Goal: Task Accomplishment & Management: Manage account settings

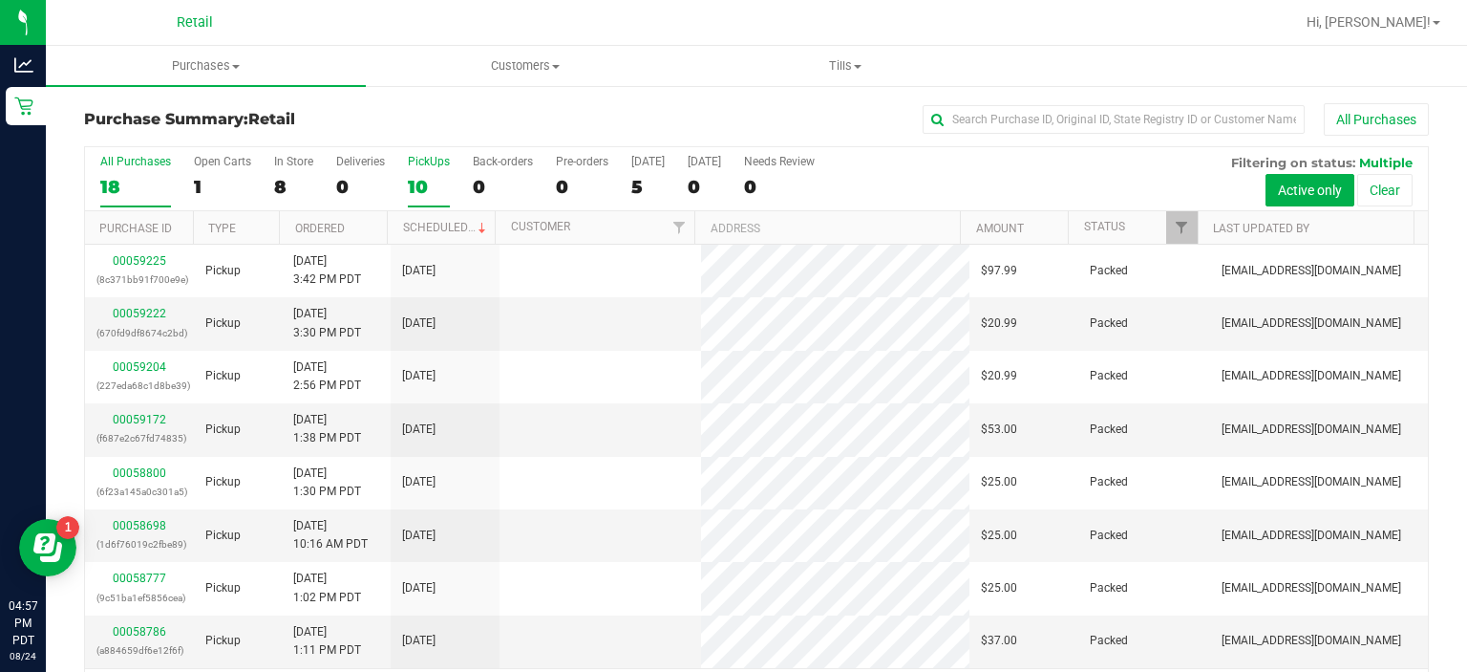
click at [417, 179] on div "10" at bounding box center [429, 187] width 42 height 22
click at [0, 0] on input "PickUps 10" at bounding box center [0, 0] width 0 height 0
click at [1086, 225] on link "Status" at bounding box center [1104, 226] width 41 height 13
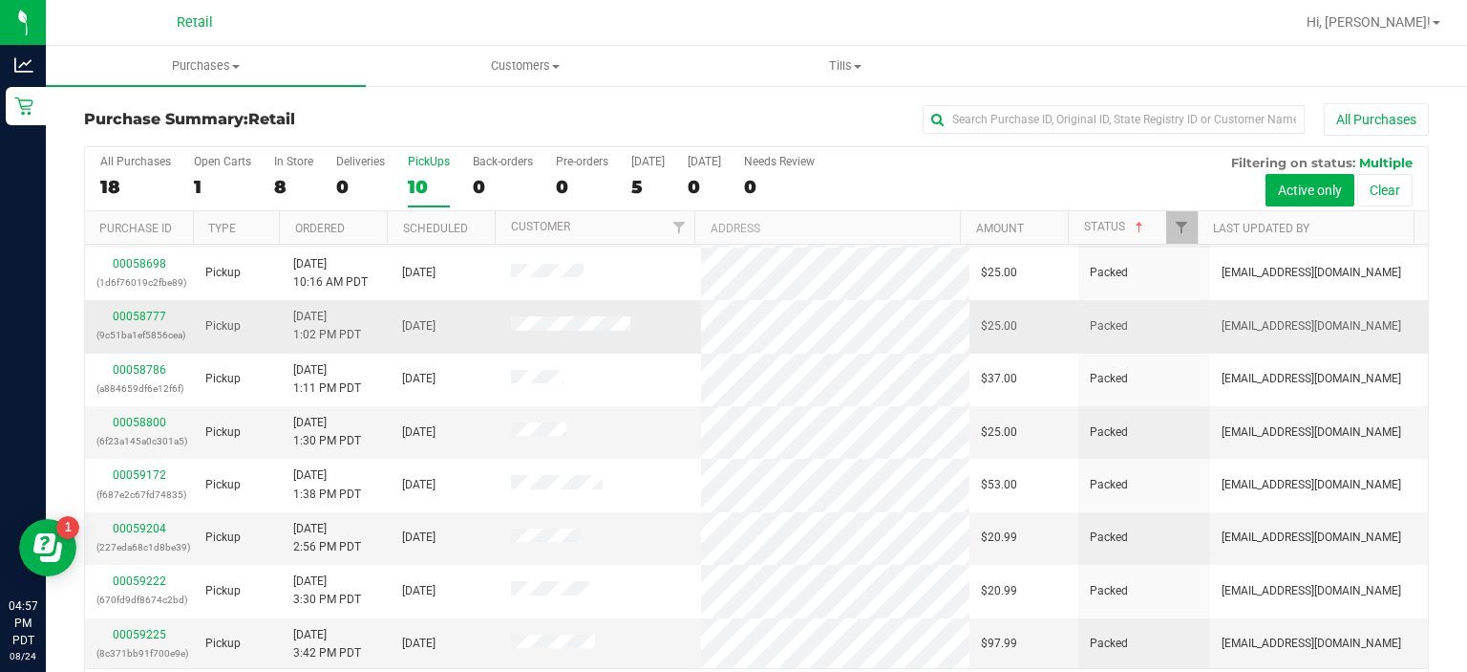
click at [1110, 330] on td "Packed" at bounding box center [1143, 326] width 131 height 53
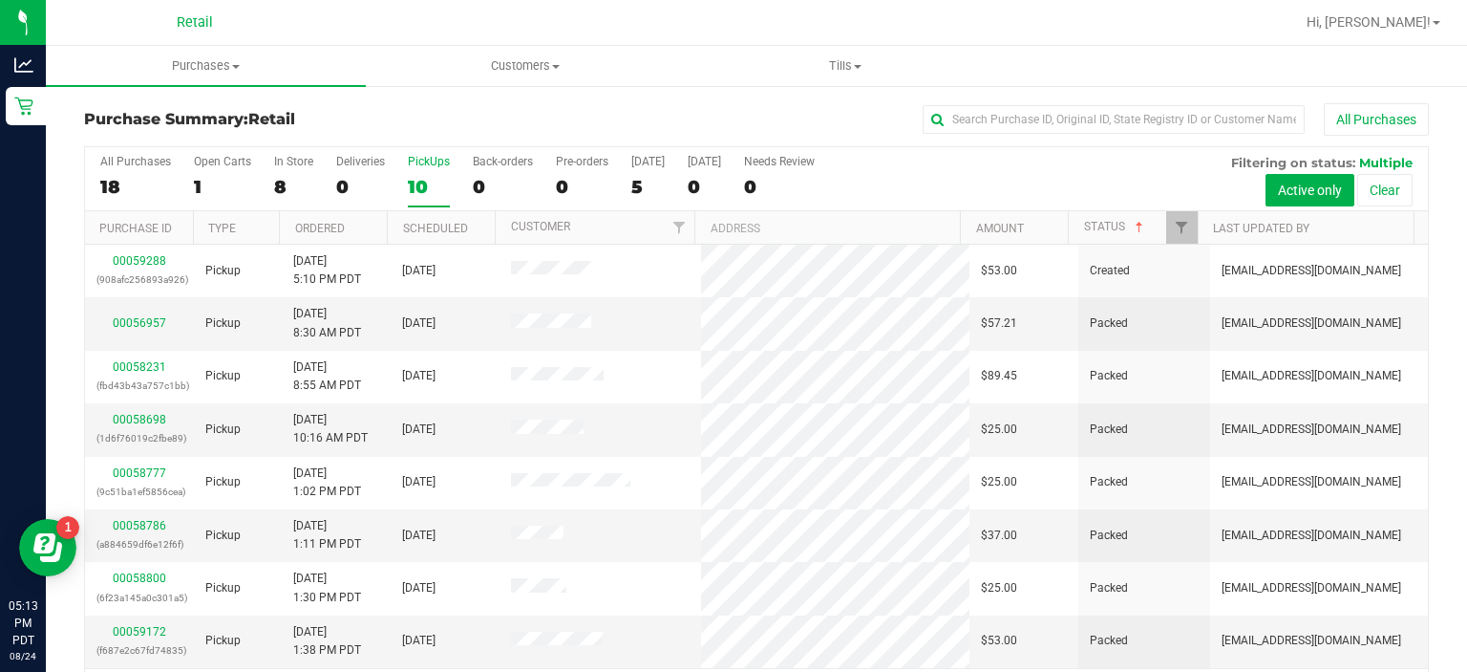
click at [408, 191] on div "10" at bounding box center [429, 187] width 42 height 22
click at [0, 0] on input "PickUps 10" at bounding box center [0, 0] width 0 height 0
click at [1098, 227] on link "Status" at bounding box center [1115, 226] width 63 height 13
click at [1104, 225] on link "Status" at bounding box center [1115, 226] width 63 height 13
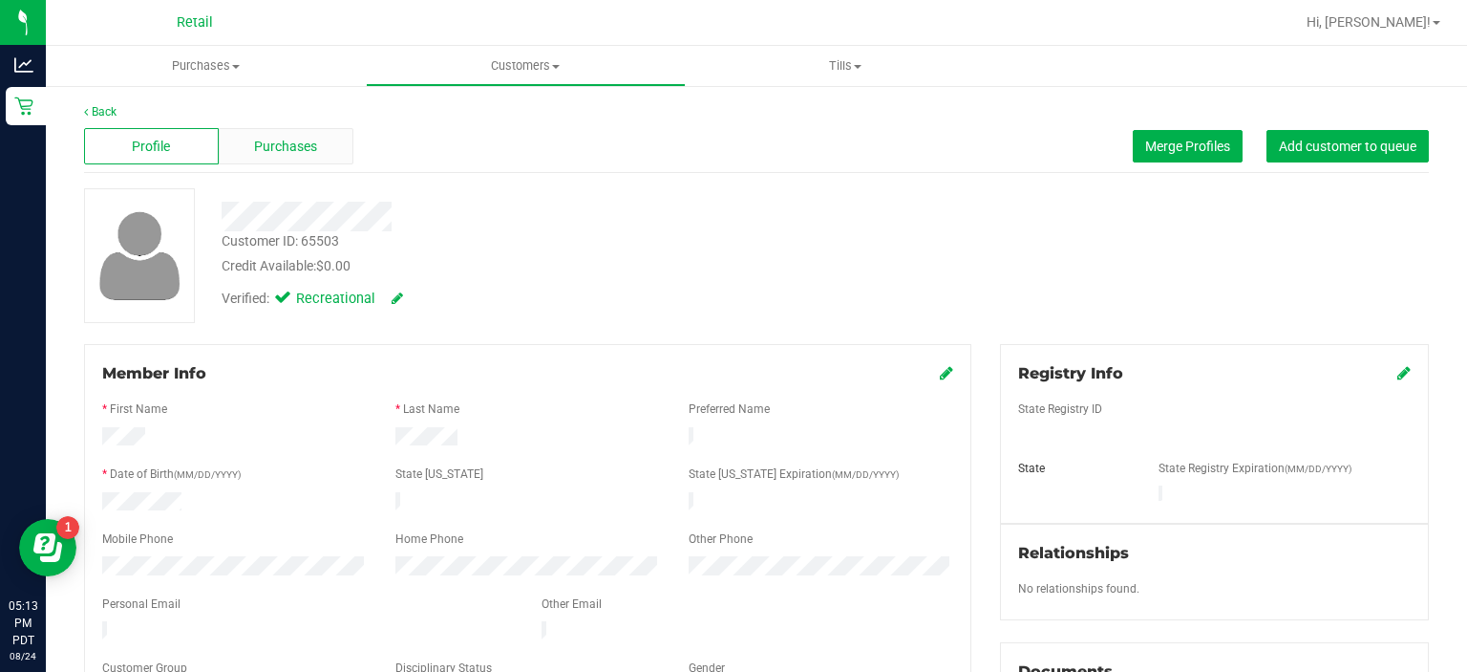
click at [287, 149] on span "Purchases" at bounding box center [285, 147] width 63 height 20
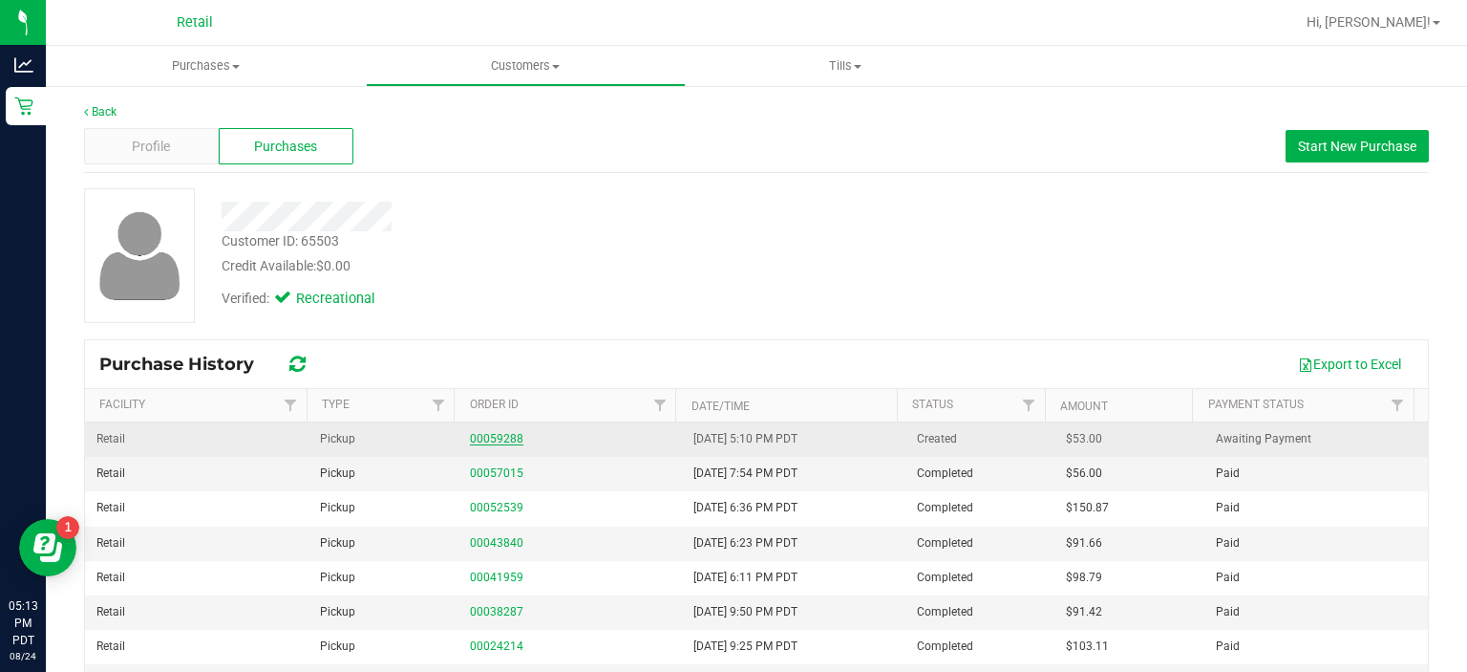
click at [484, 435] on link "00059288" at bounding box center [496, 438] width 53 height 13
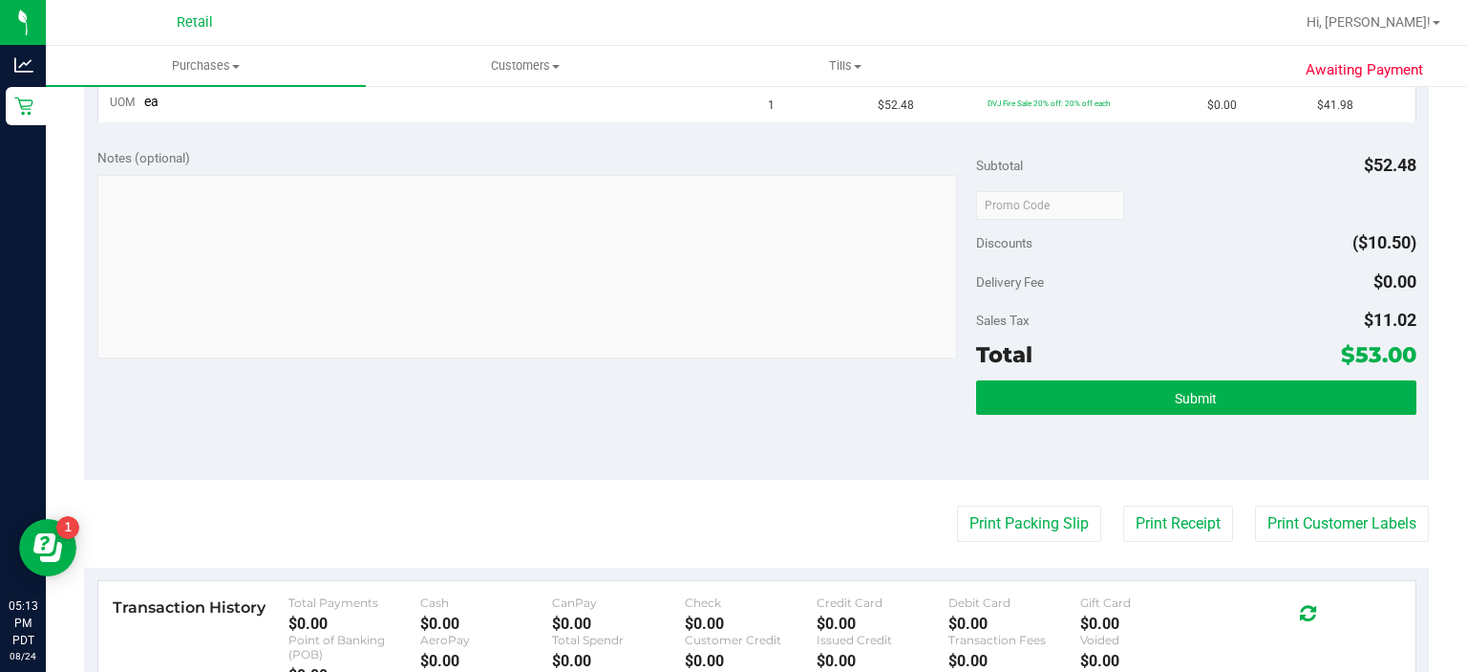
scroll to position [548, 0]
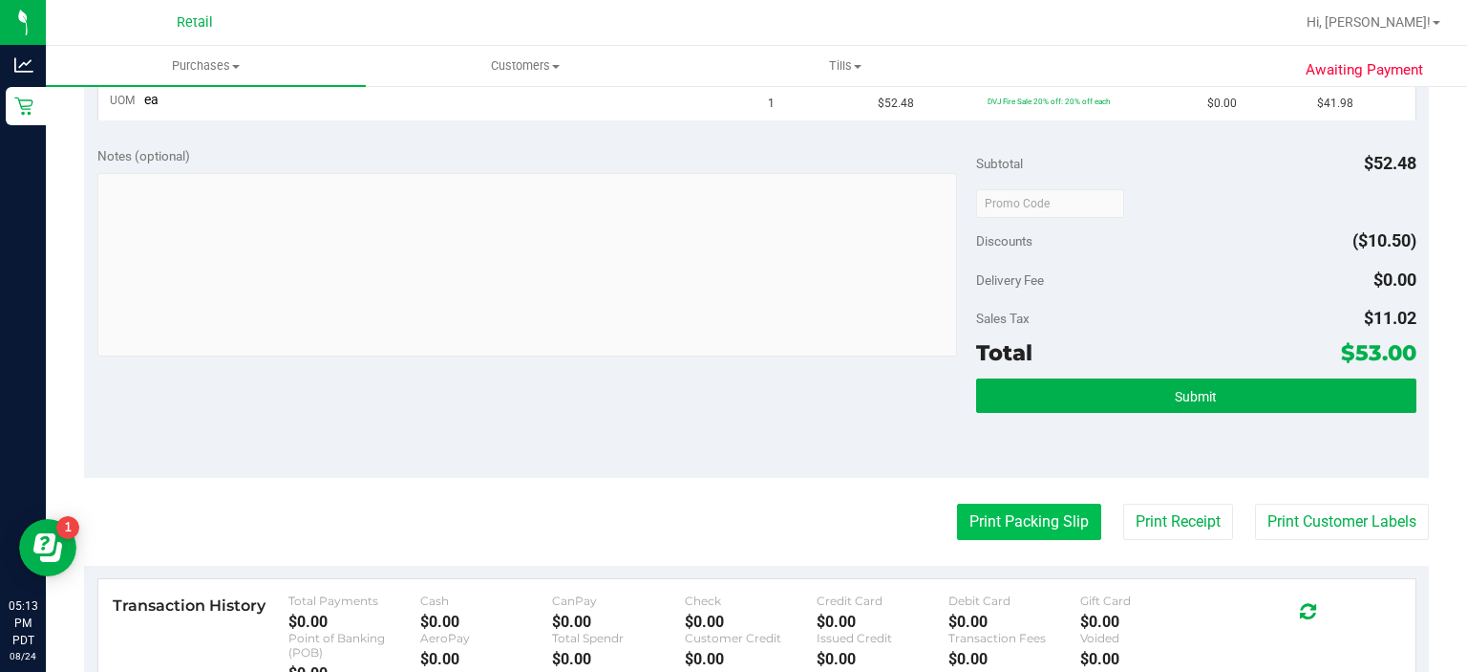
click at [1024, 523] on button "Print Packing Slip" at bounding box center [1029, 521] width 144 height 36
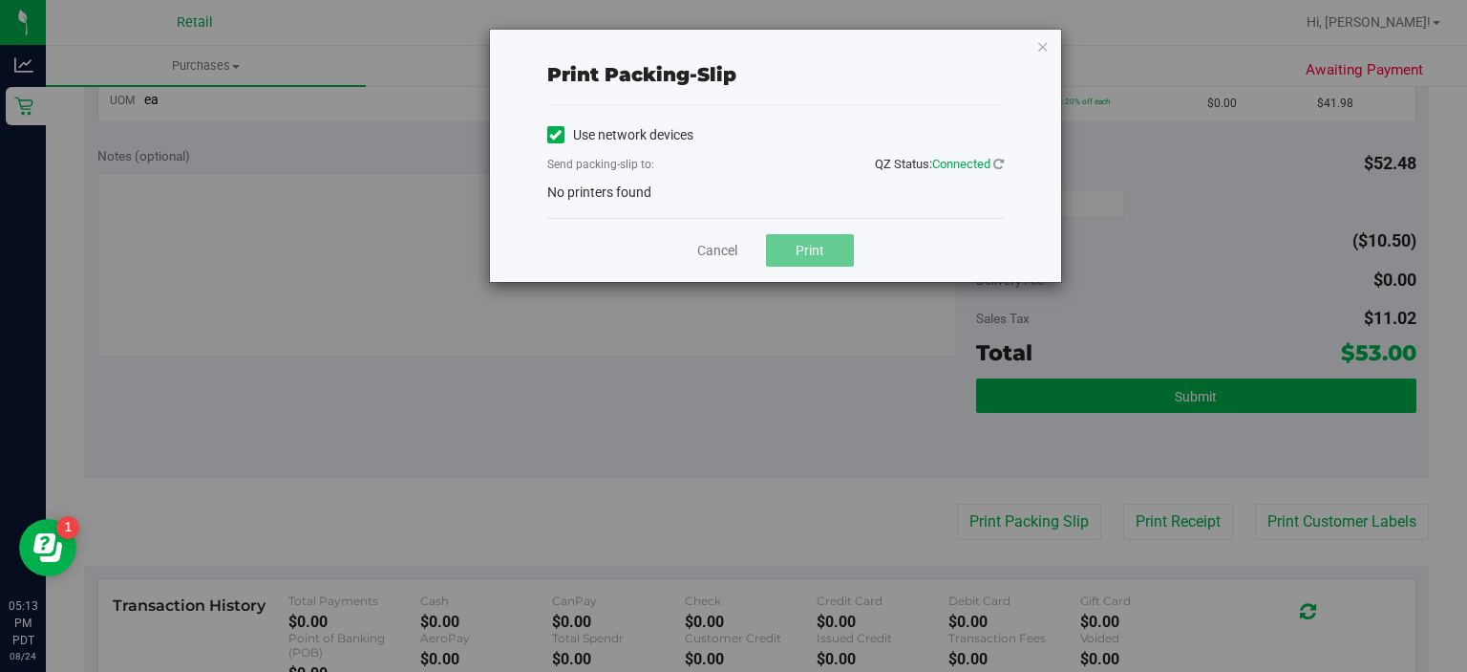
click at [570, 126] on label "Use network devices" at bounding box center [620, 135] width 146 height 20
click at [0, 0] on input "Use network devices" at bounding box center [0, 0] width 0 height 0
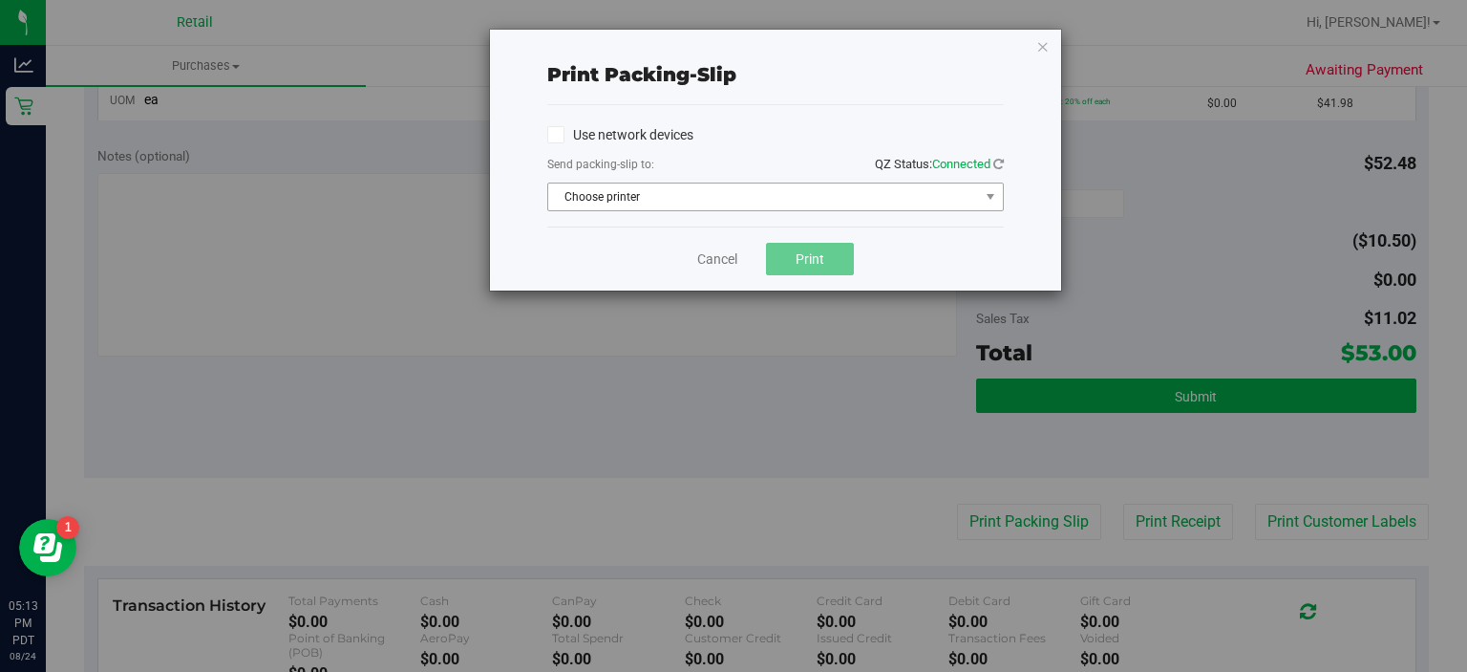
click at [771, 206] on span "Choose printer" at bounding box center [763, 196] width 431 height 27
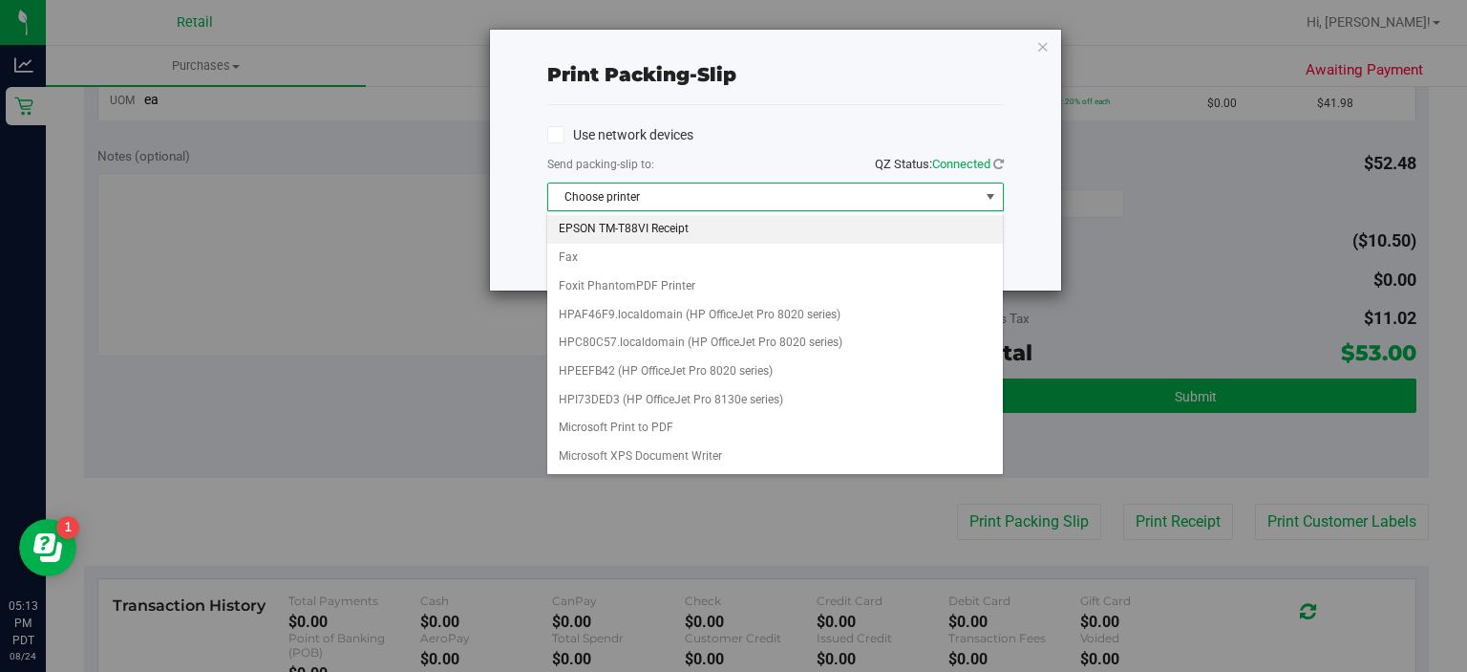
click at [755, 225] on li "EPSON TM-T88VI Receipt" at bounding box center [774, 229] width 455 height 29
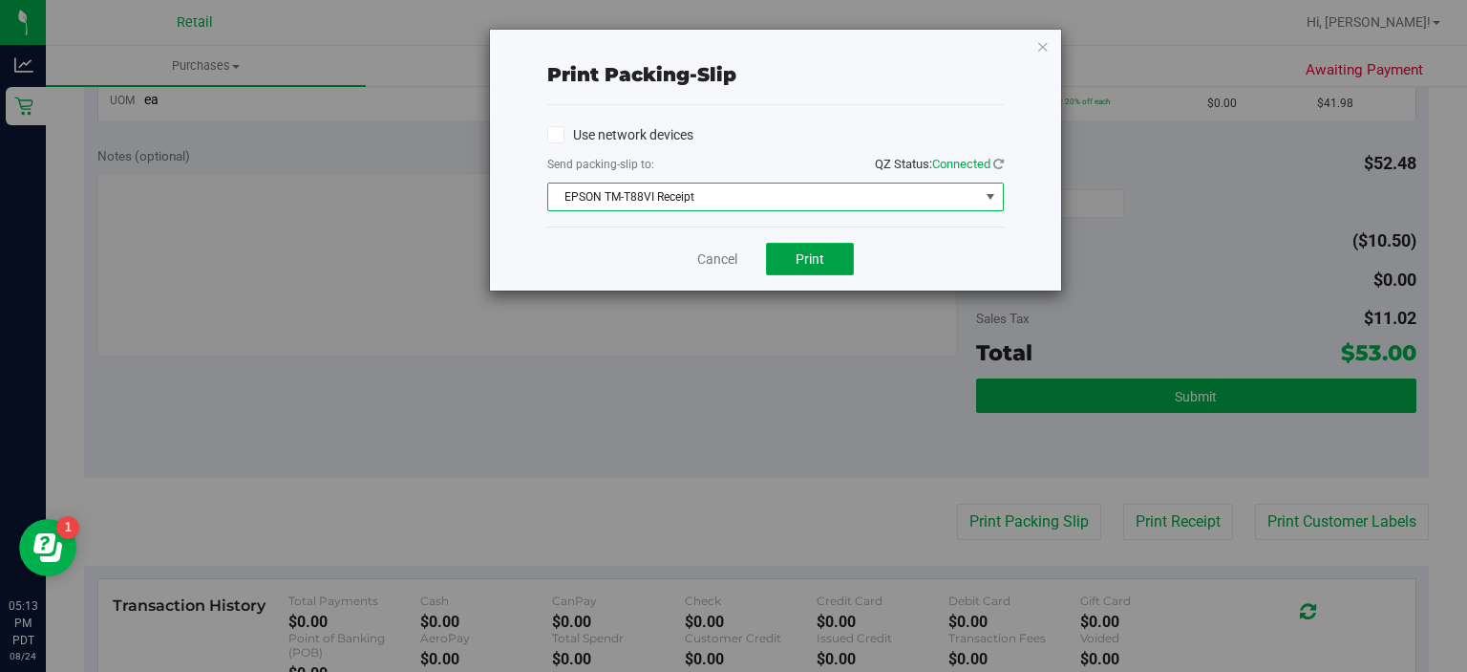
click at [812, 257] on span "Print" at bounding box center [810, 258] width 29 height 15
click at [725, 262] on link "Cancel" at bounding box center [717, 259] width 40 height 20
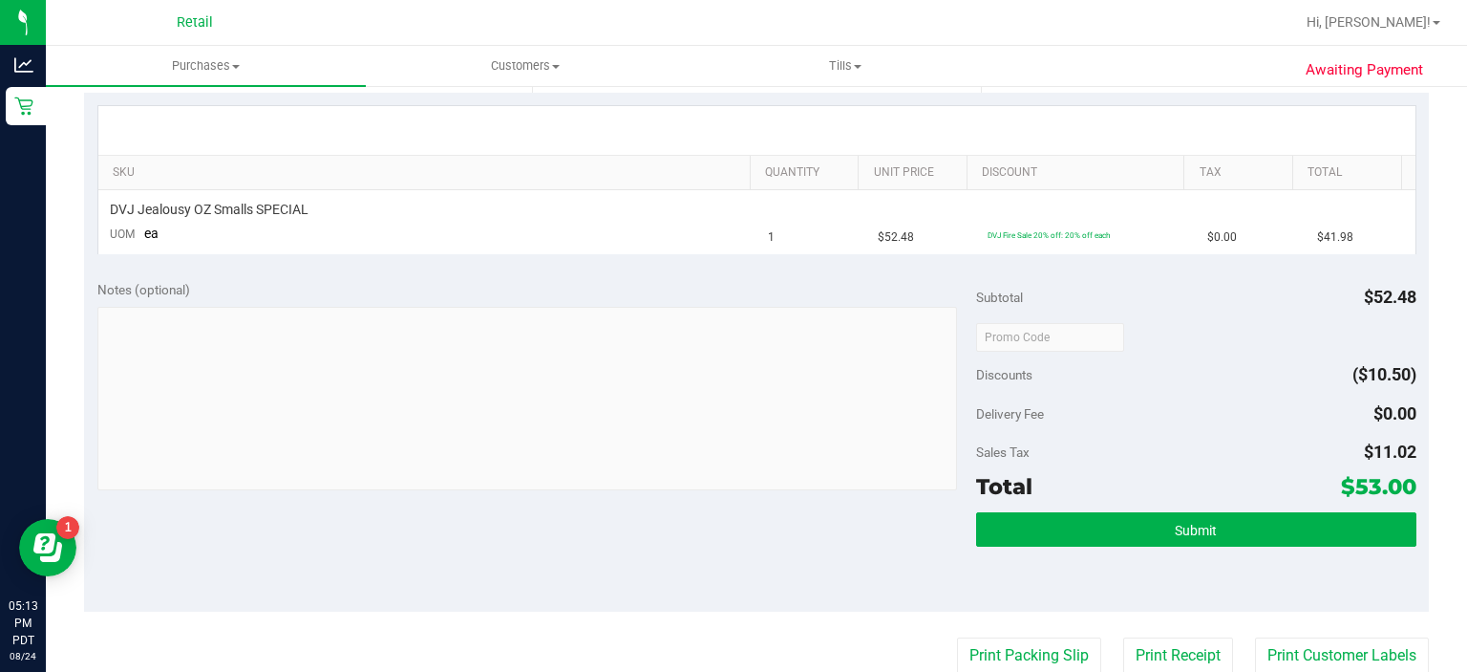
scroll to position [413, 0]
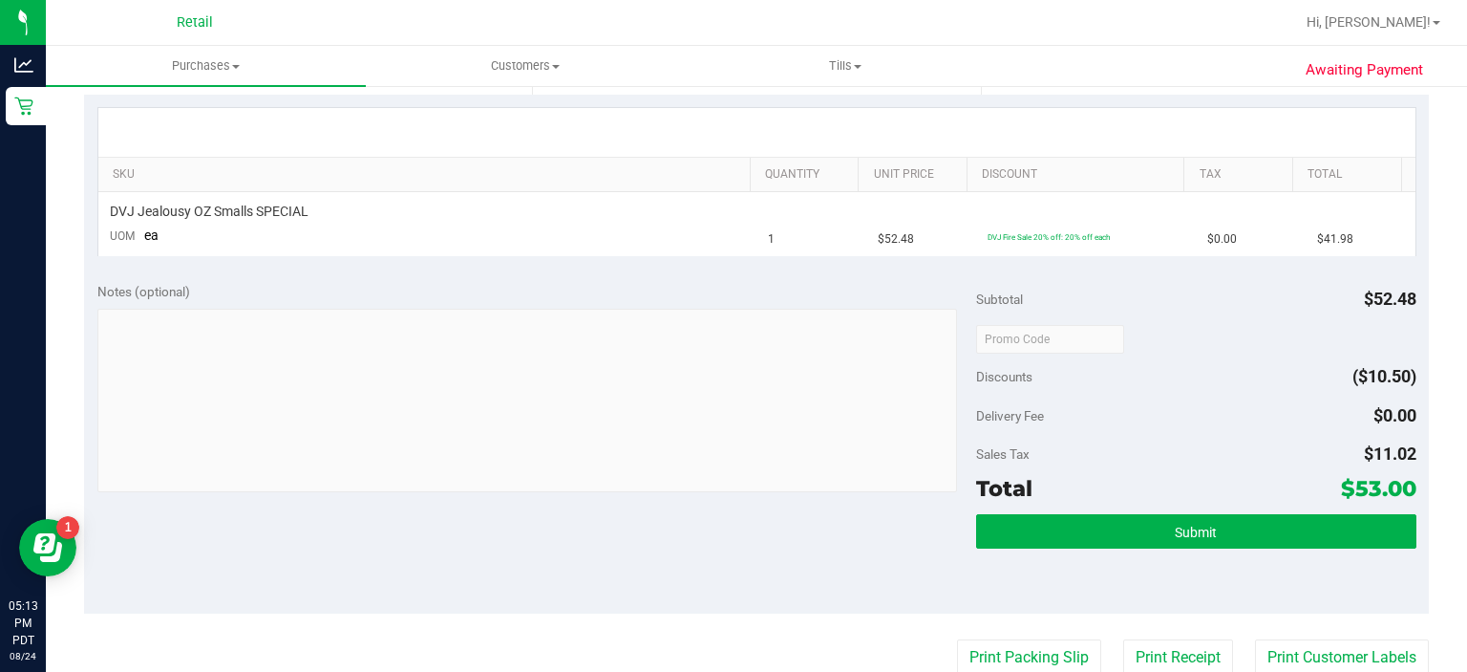
click at [1193, 565] on div "Submit" at bounding box center [1195, 557] width 439 height 86
click at [1165, 544] on button "Submit" at bounding box center [1195, 531] width 439 height 34
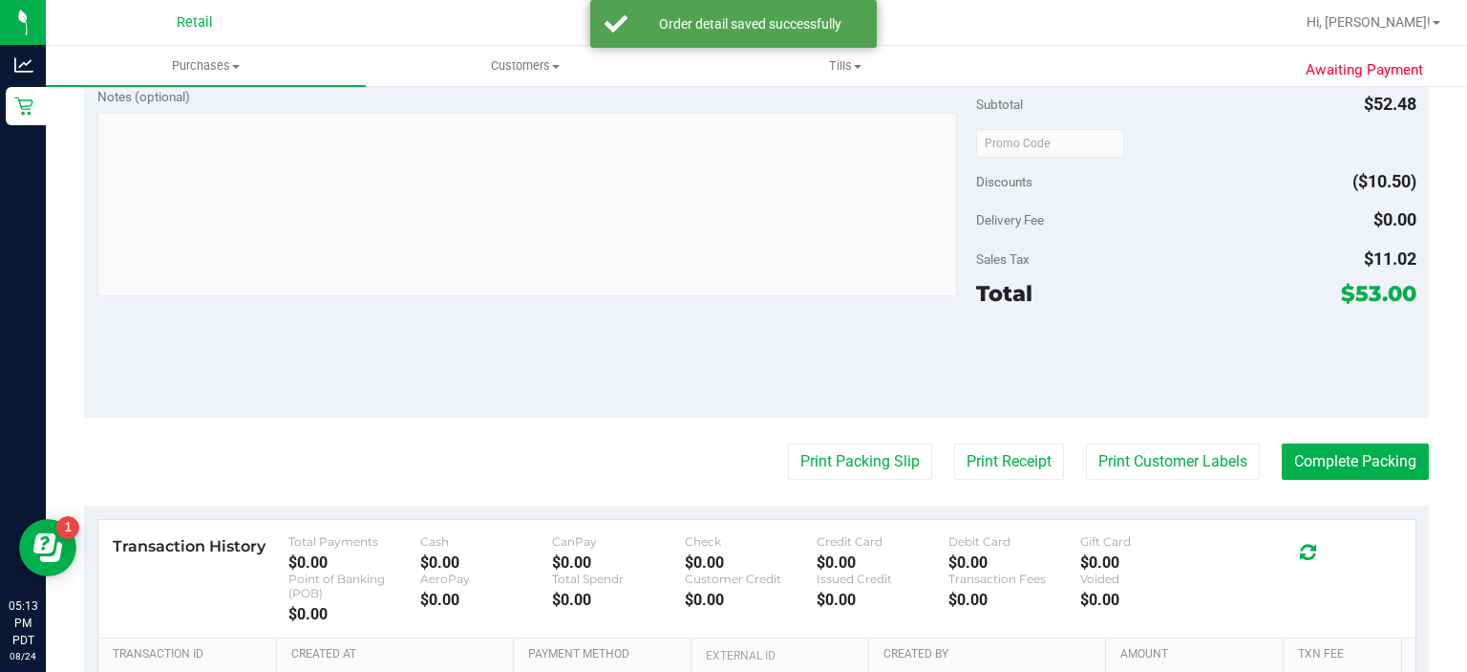
scroll to position [654, 0]
click at [1372, 458] on button "Complete Packing" at bounding box center [1355, 460] width 147 height 36
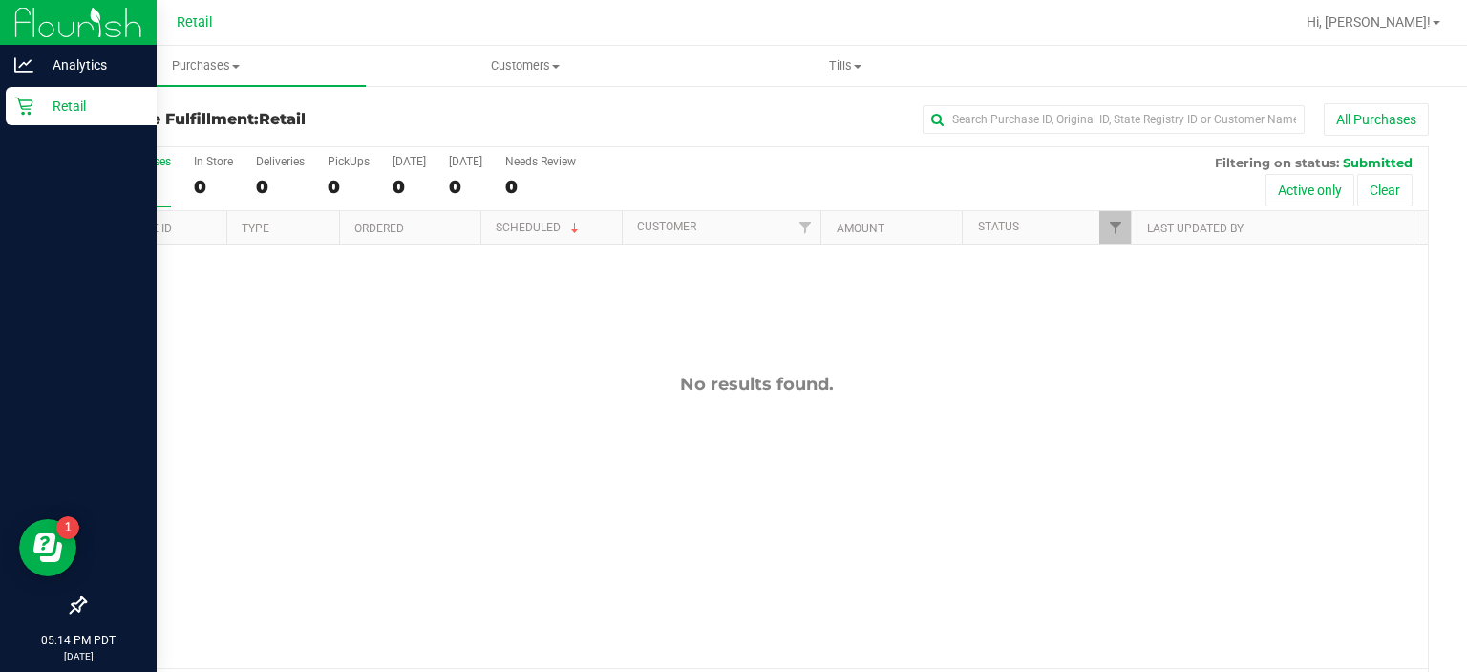
click at [35, 115] on p "Retail" at bounding box center [90, 106] width 115 height 23
